Goal: Information Seeking & Learning: Check status

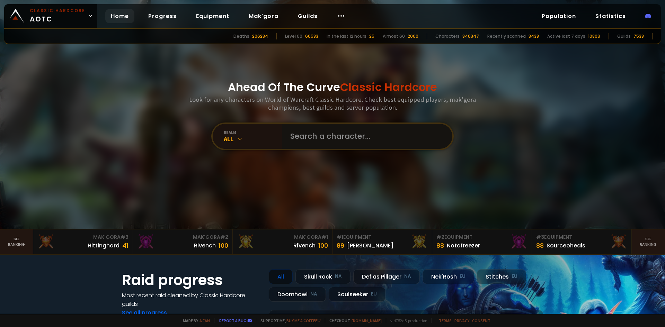
click at [357, 135] on input "text" at bounding box center [365, 136] width 158 height 25
type input "snowbigdeal"
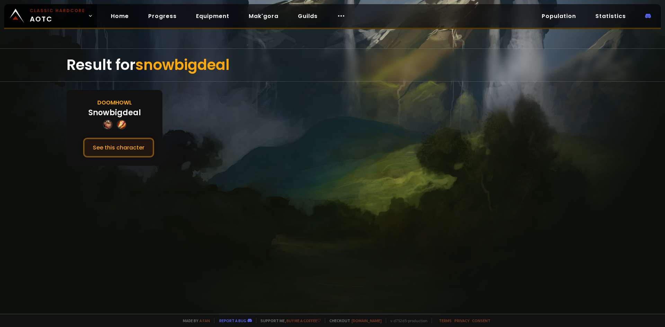
click at [130, 153] on button "See this character" at bounding box center [118, 148] width 71 height 20
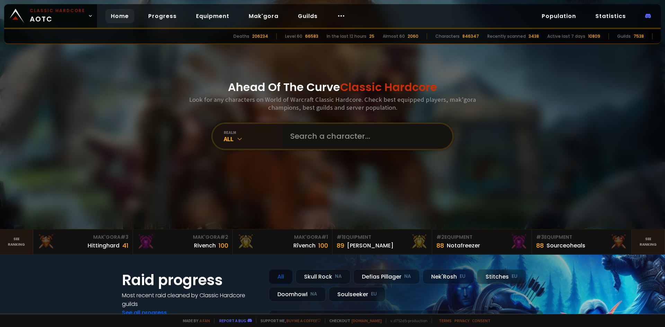
drag, startPoint x: 311, startPoint y: 140, endPoint x: 318, endPoint y: 139, distance: 7.3
click at [312, 140] on input "text" at bounding box center [365, 136] width 158 height 25
drag, startPoint x: 388, startPoint y: 138, endPoint x: 384, endPoint y: 139, distance: 4.3
click at [388, 138] on input "text" at bounding box center [365, 136] width 158 height 25
click at [329, 136] on input "text" at bounding box center [365, 136] width 158 height 25
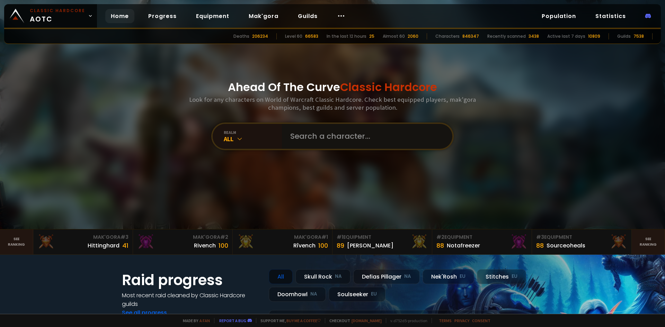
click at [331, 145] on input "text" at bounding box center [365, 136] width 158 height 25
click at [334, 138] on input "text" at bounding box center [365, 136] width 158 height 25
type input "E"
type input "Fartinturtle"
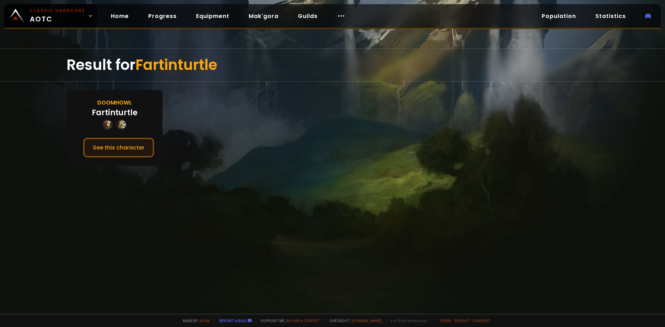
click at [125, 139] on button "See this character" at bounding box center [118, 148] width 71 height 20
